Goal: Transaction & Acquisition: Purchase product/service

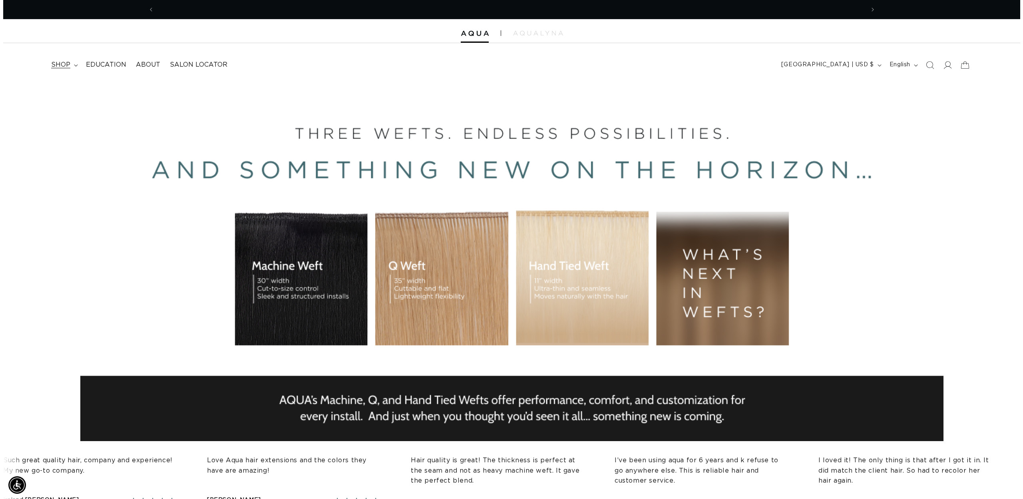
scroll to position [0, 1421]
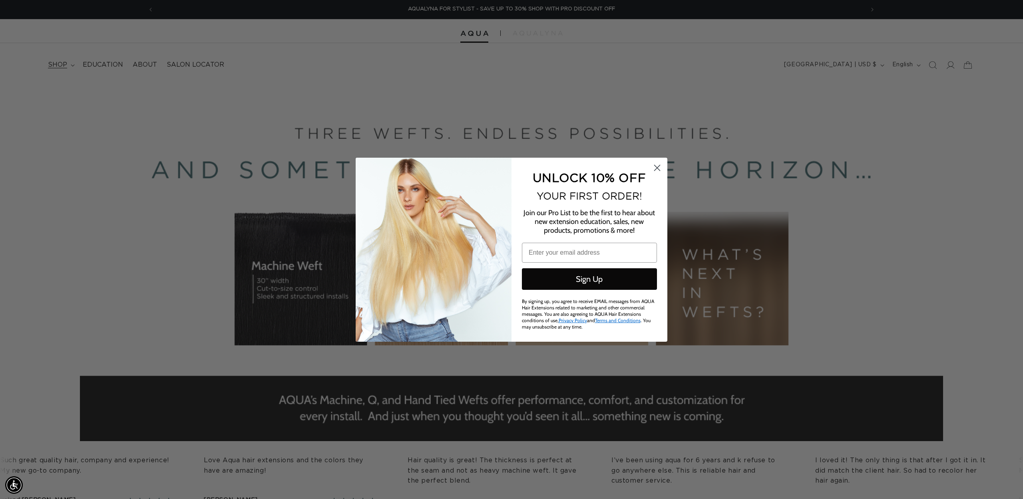
type input "lindseylittle20@gmail.com"
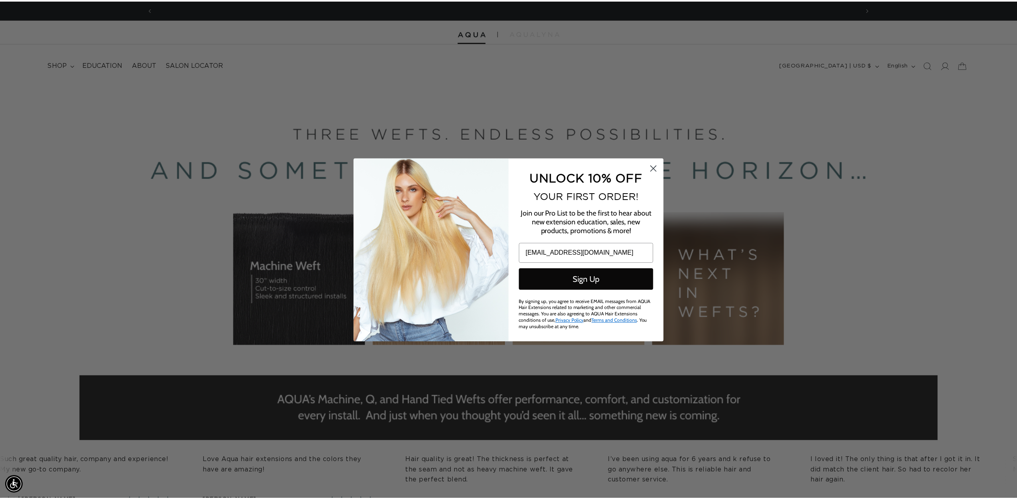
scroll to position [0, 0]
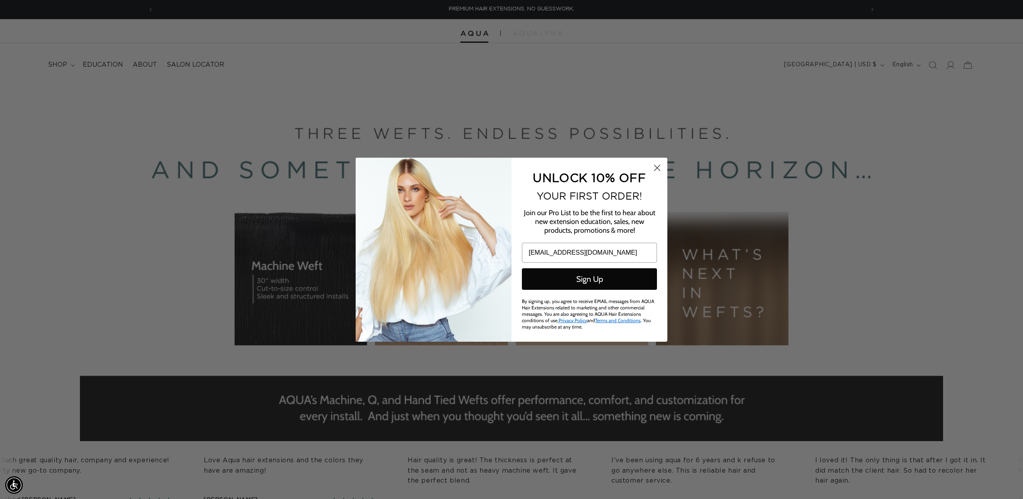
click at [657, 169] on circle "Close dialog" at bounding box center [656, 167] width 13 height 13
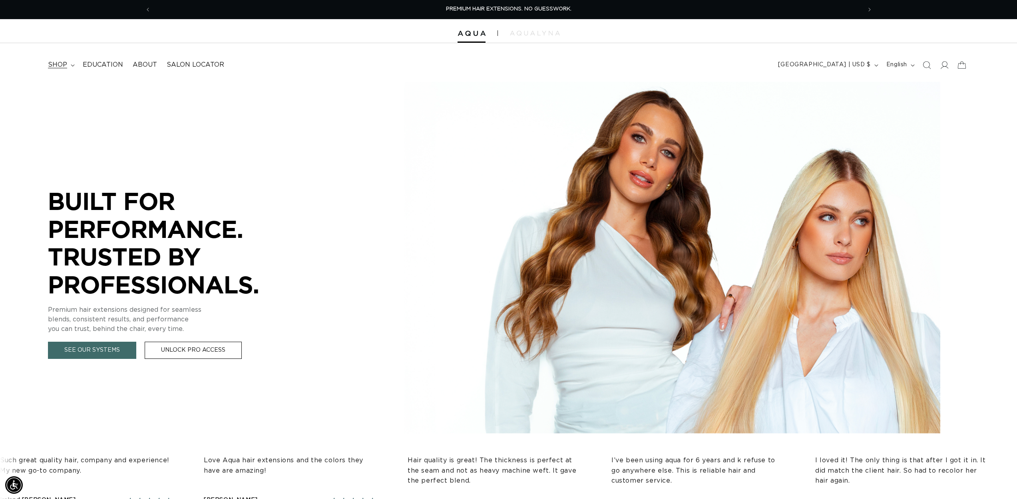
click at [62, 62] on span "shop" at bounding box center [57, 65] width 19 height 8
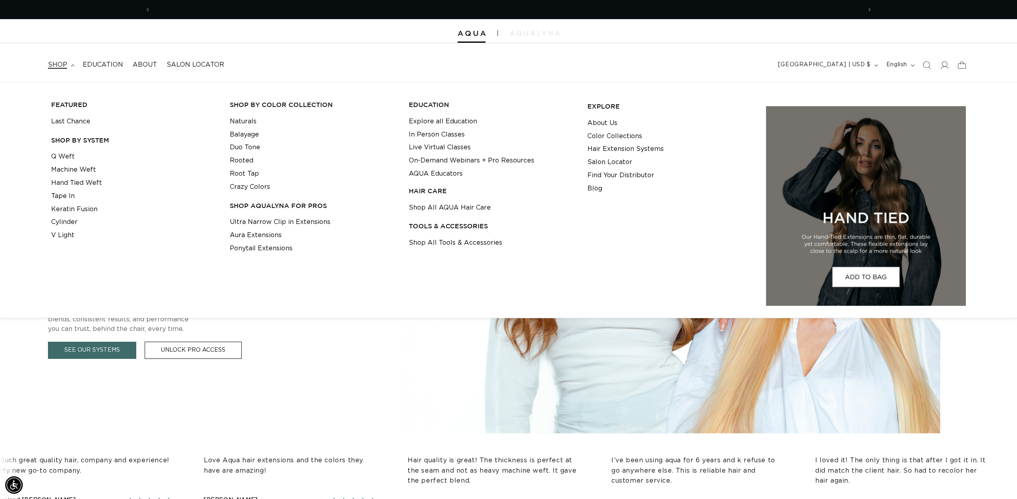
scroll to position [0, 710]
click at [70, 193] on link "Tape In" at bounding box center [63, 196] width 24 height 13
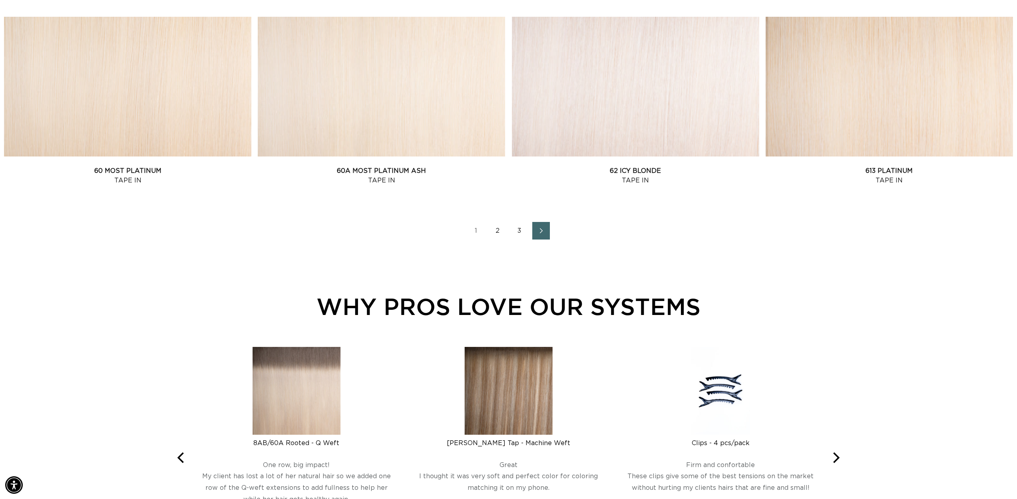
click at [537, 229] on icon "Next page" at bounding box center [541, 231] width 10 height 6
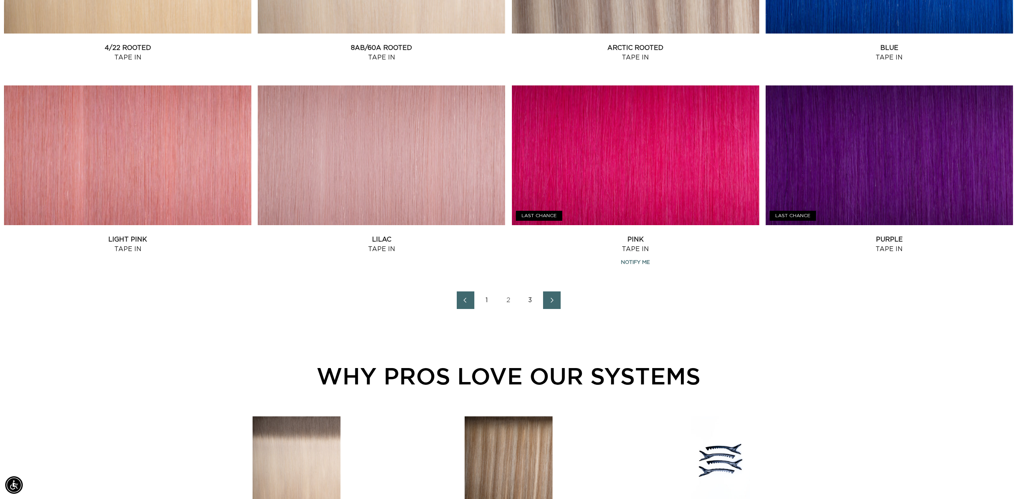
scroll to position [0, 1421]
click at [551, 298] on icon "Next page" at bounding box center [552, 300] width 3 height 5
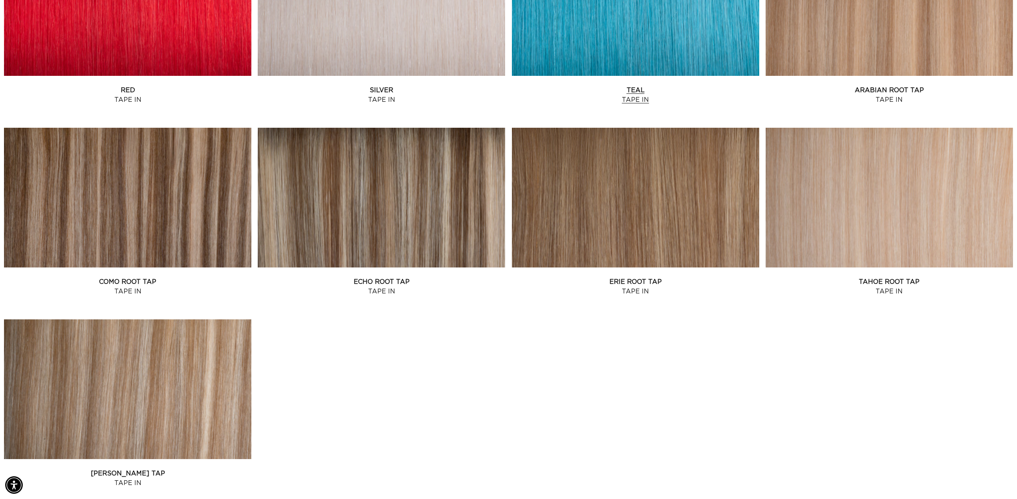
scroll to position [0, 710]
click at [807, 277] on link "Tahoe Root Tap Tape In" at bounding box center [888, 286] width 247 height 19
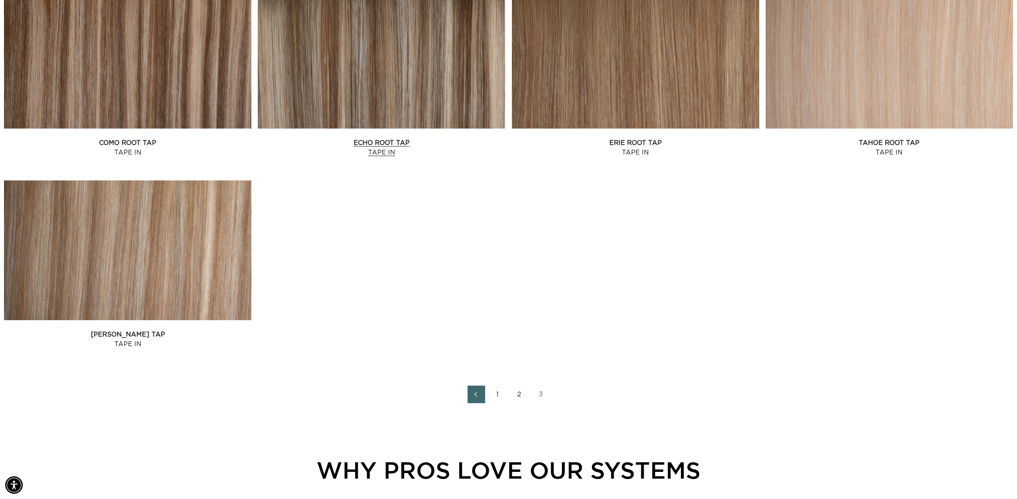
scroll to position [634, 0]
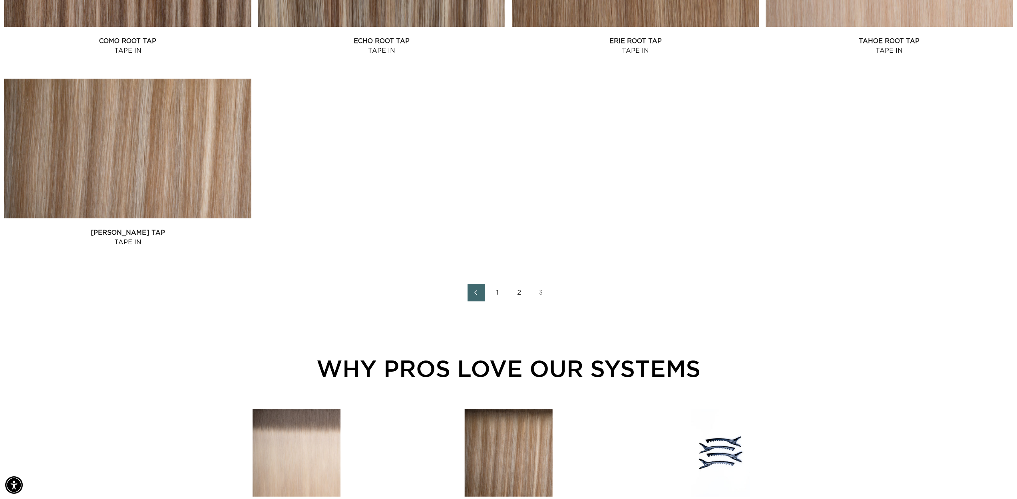
click at [499, 290] on link "1" at bounding box center [498, 293] width 18 height 18
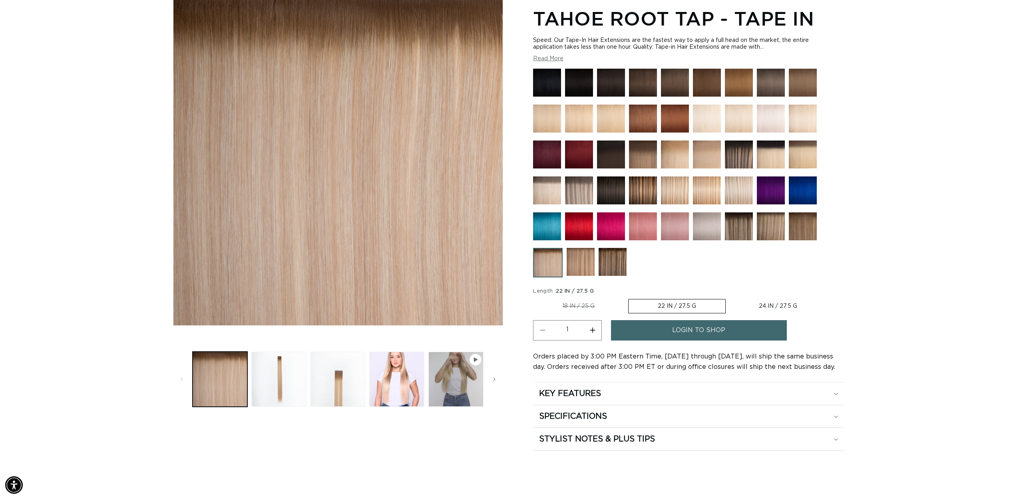
scroll to position [0, 1421]
click at [350, 390] on button "Load image 3 in gallery view" at bounding box center [337, 379] width 55 height 55
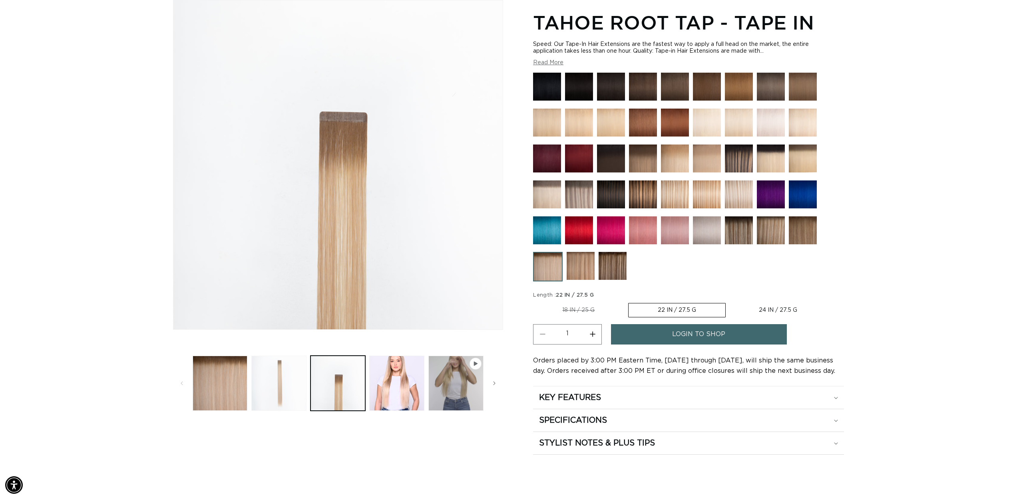
scroll to position [0, 0]
click at [272, 388] on button "Load image 2 in gallery view" at bounding box center [278, 383] width 55 height 55
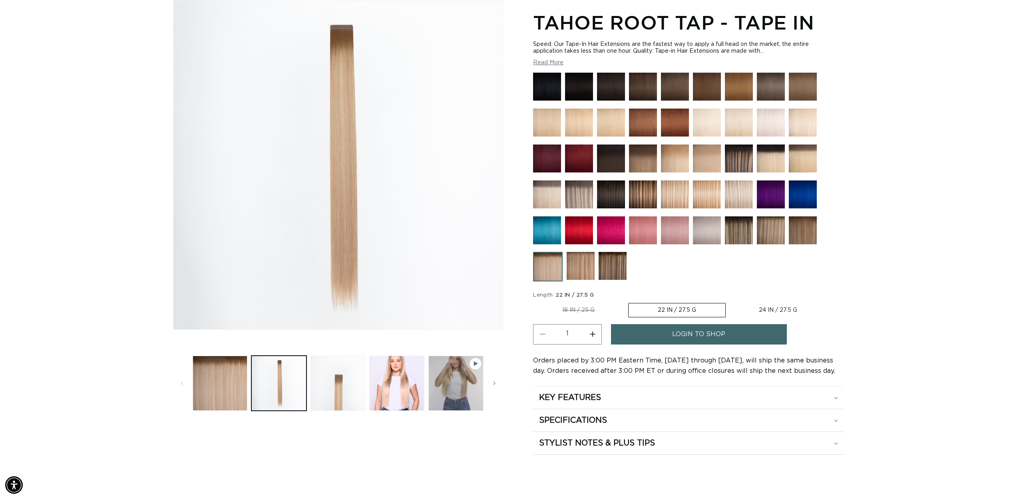
scroll to position [0, 710]
click at [773, 233] on img at bounding box center [771, 231] width 28 height 28
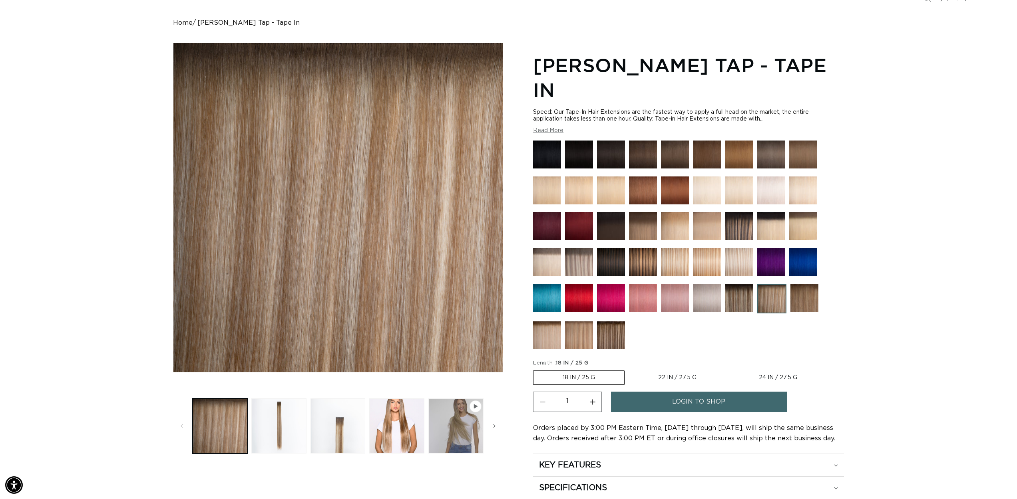
scroll to position [152, 0]
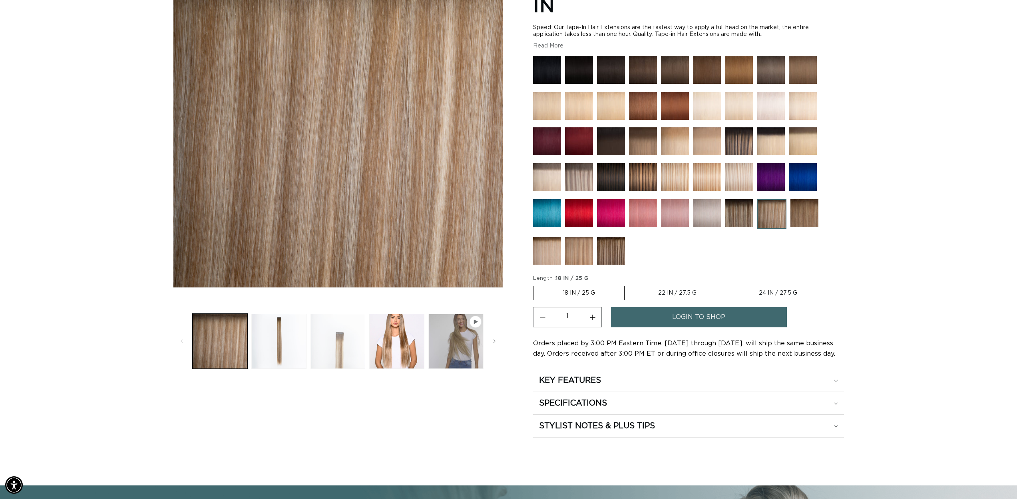
click at [346, 343] on button "Load image 3 in gallery view" at bounding box center [337, 341] width 55 height 55
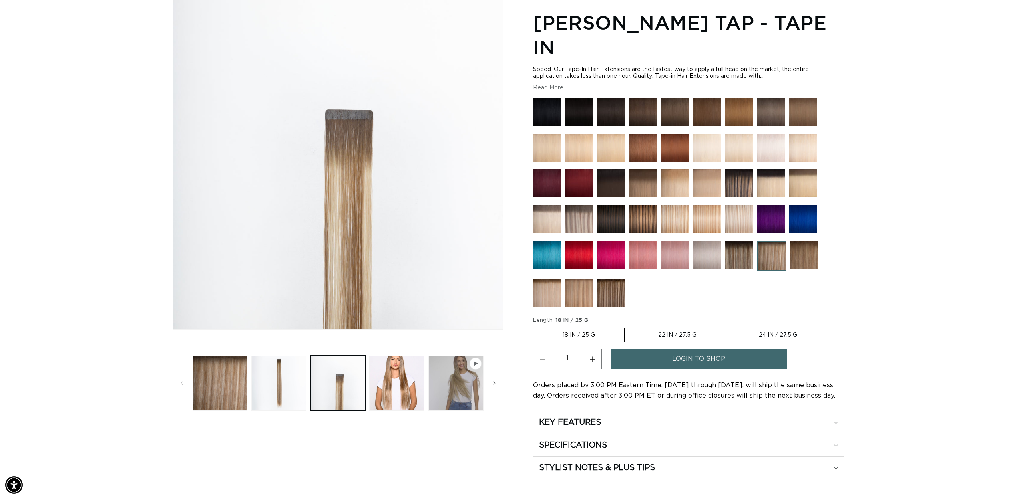
scroll to position [0, 1421]
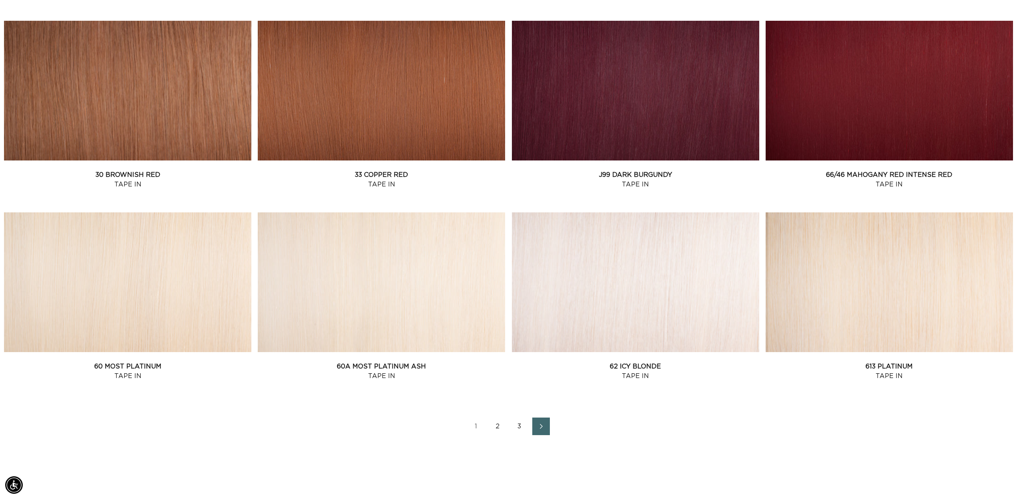
scroll to position [928, 0]
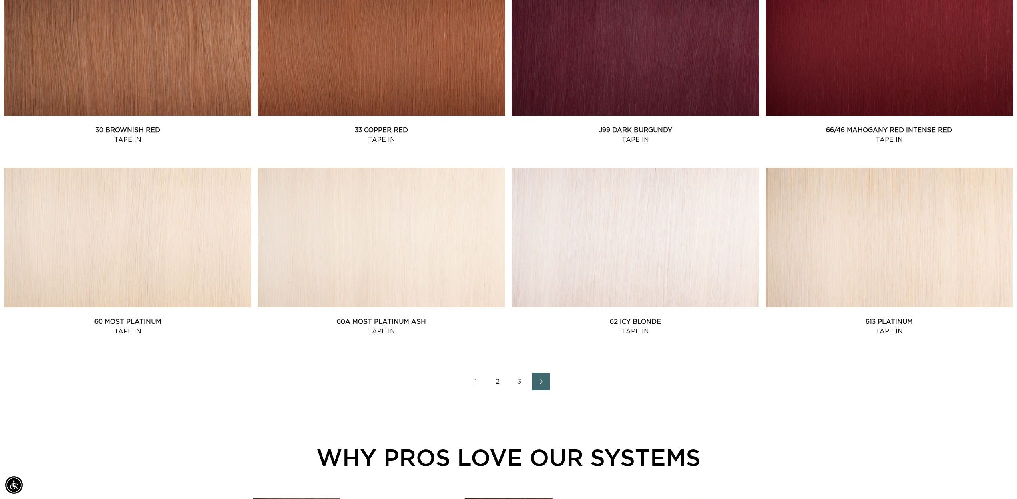
click at [496, 379] on link "2" at bounding box center [498, 382] width 18 height 18
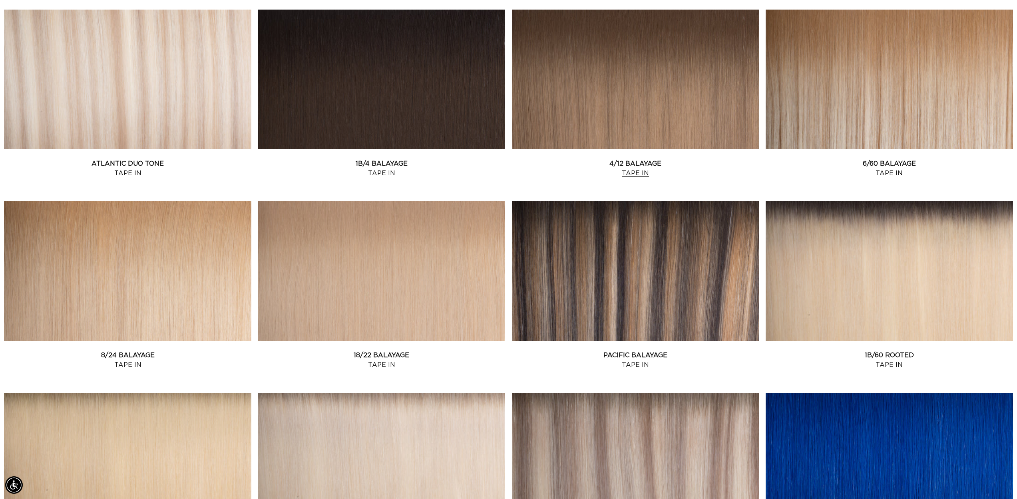
scroll to position [512, 0]
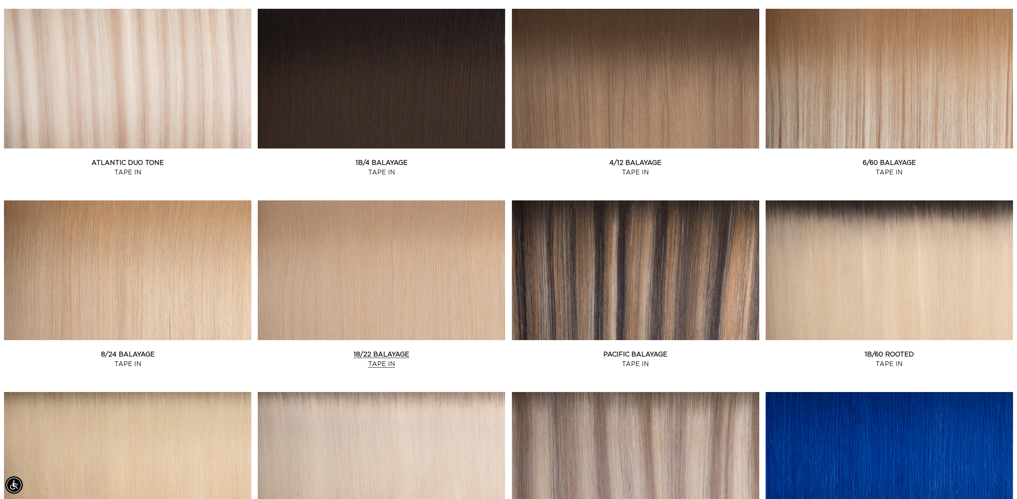
click at [417, 350] on link "18/22 Balayage Tape In" at bounding box center [381, 359] width 247 height 19
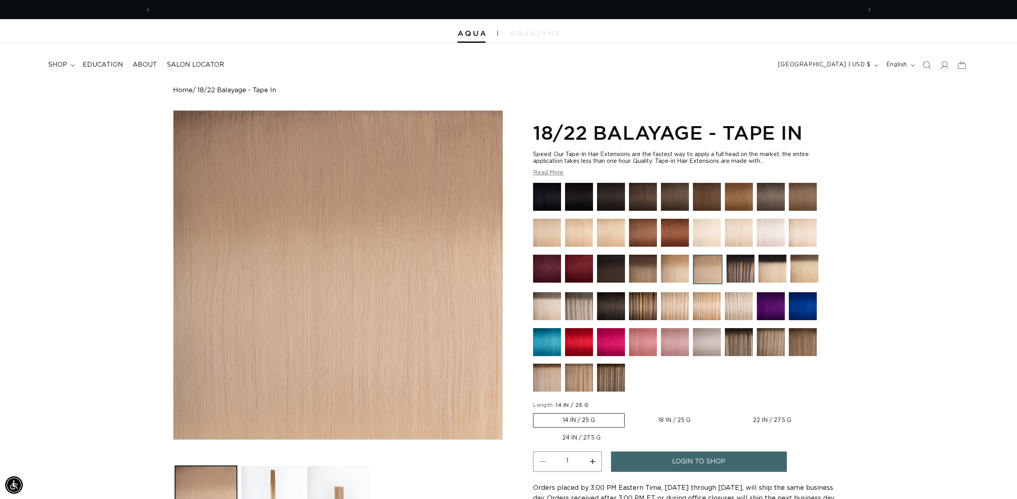
scroll to position [0, 710]
click at [672, 418] on label "18 IN / 25 G Variant sold out or unavailable" at bounding box center [674, 421] width 91 height 14
click at [629, 412] on input "18 IN / 25 G Variant sold out or unavailable" at bounding box center [628, 412] width 0 height 0
radio input "true"
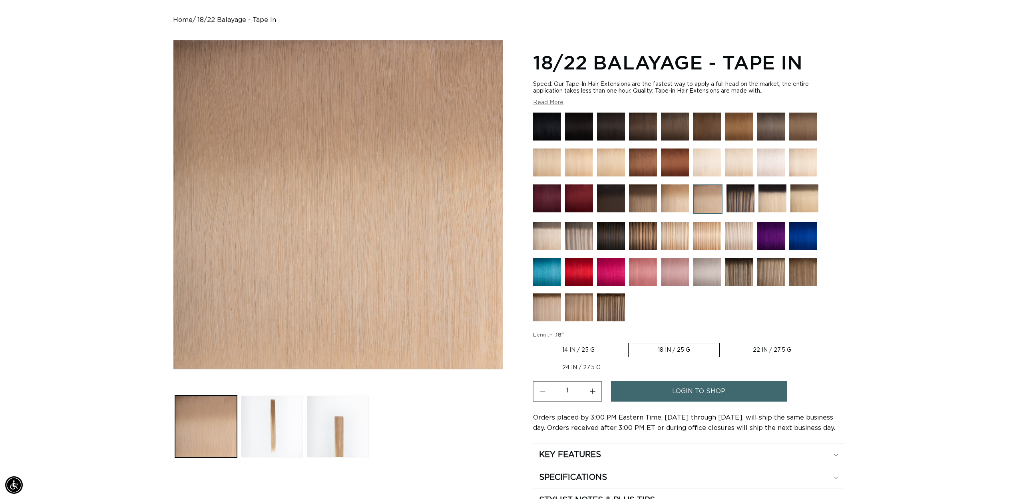
scroll to position [0, 1421]
click at [593, 390] on button "Increase quantity for 18/22 Balayage - Tape In" at bounding box center [592, 392] width 18 height 20
type input "2"
click at [674, 392] on span "login to shop" at bounding box center [698, 392] width 53 height 20
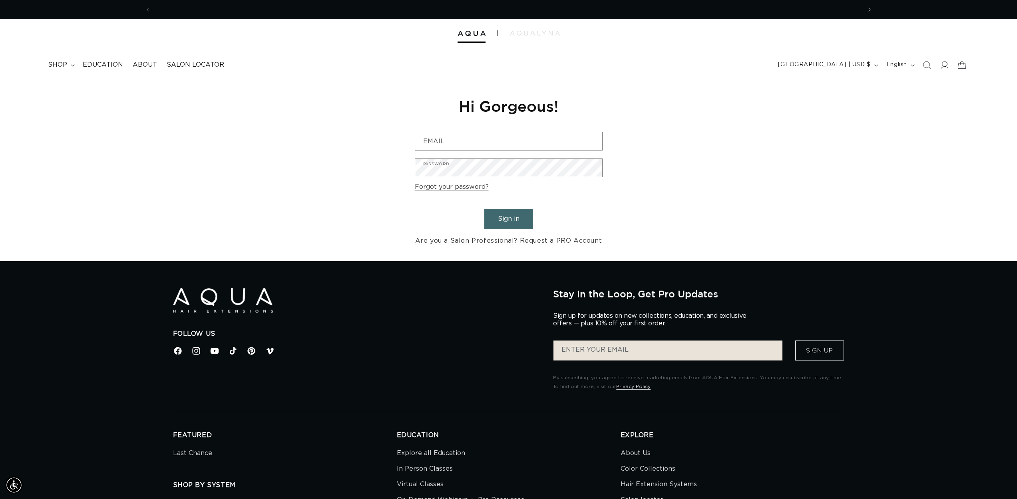
scroll to position [0, 1421]
type input "[EMAIL_ADDRESS][DOMAIN_NAME]"
click at [517, 219] on button "Sign in" at bounding box center [508, 219] width 49 height 20
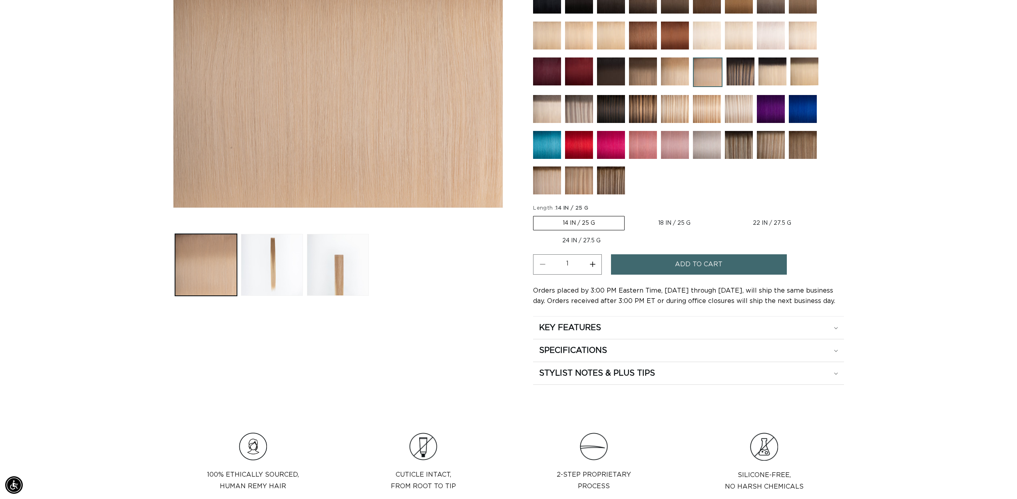
scroll to position [0, 710]
click at [664, 219] on label "18 IN / 25 G Variant sold out or unavailable" at bounding box center [674, 224] width 91 height 14
click at [629, 215] on input "18 IN / 25 G Variant sold out or unavailable" at bounding box center [628, 215] width 0 height 0
radio input "true"
click at [592, 264] on button "Increase quantity for 18/22 Balayage - Tape In" at bounding box center [592, 264] width 18 height 20
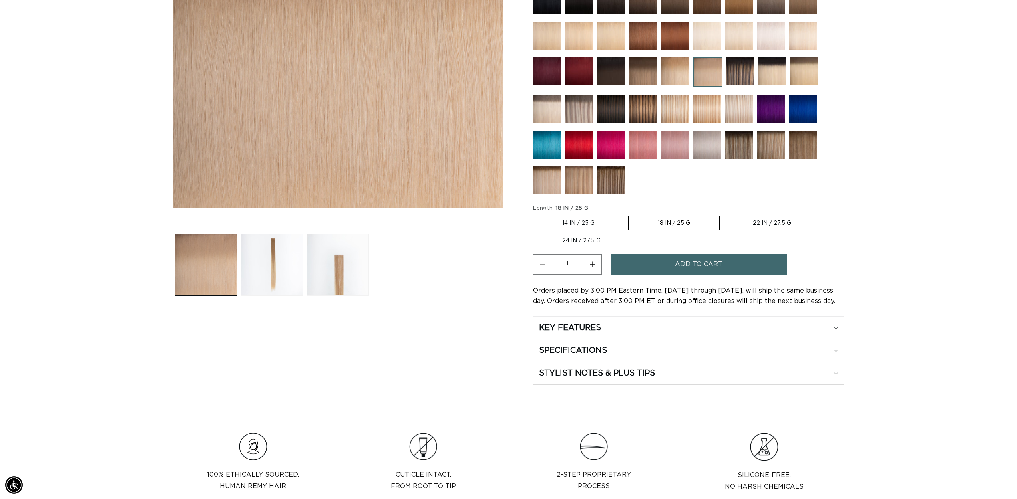
type input "2"
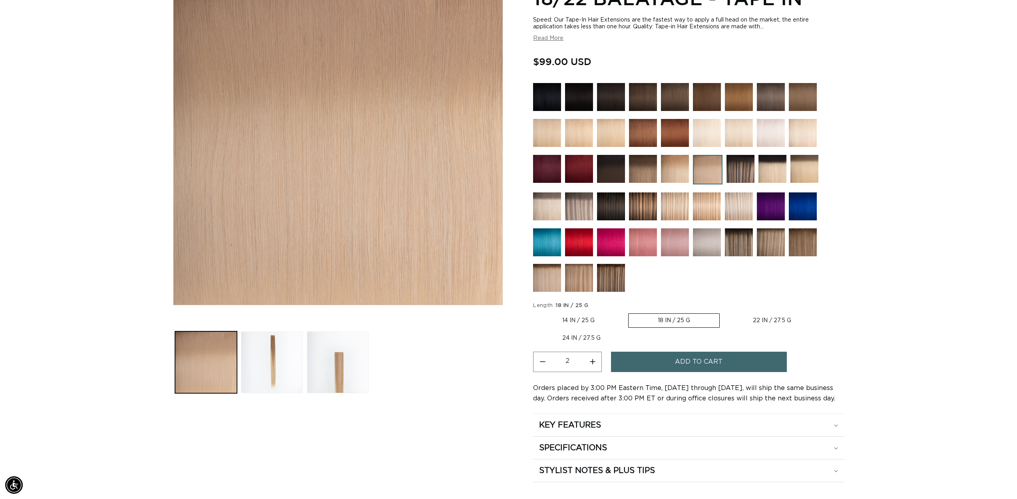
scroll to position [121, 0]
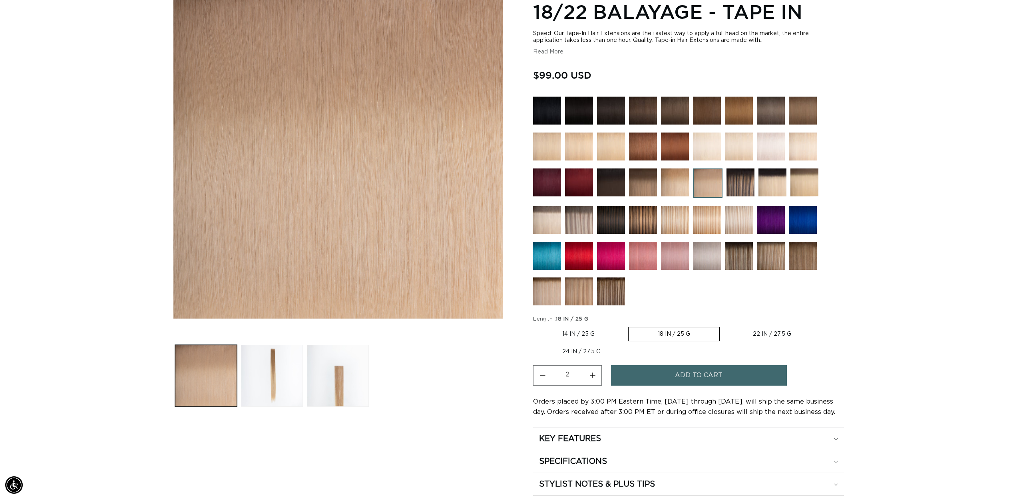
click at [701, 374] on span "Add to cart" at bounding box center [699, 376] width 48 height 20
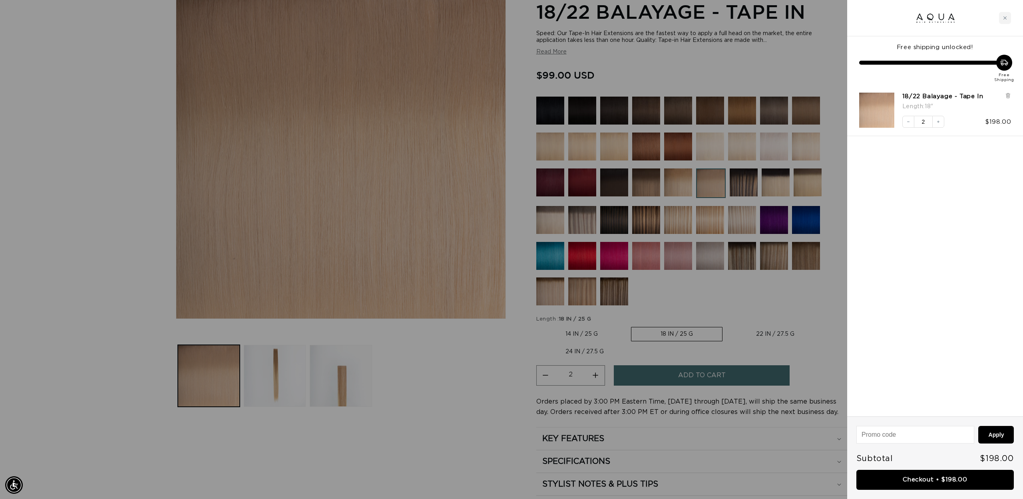
scroll to position [0, 1421]
click at [923, 481] on link "Checkout • $198.00" at bounding box center [934, 480] width 157 height 20
